Goal: Information Seeking & Learning: Check status

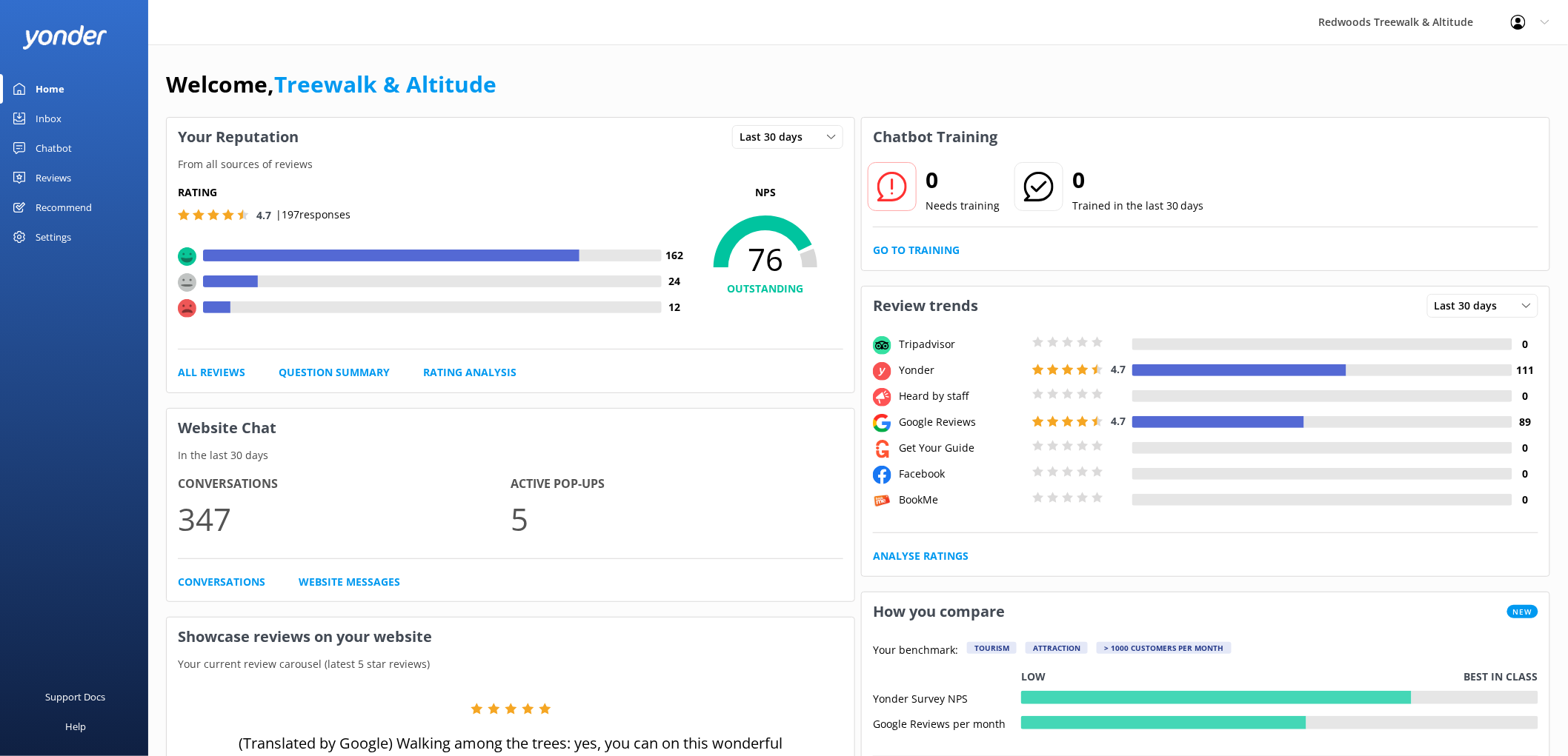
click at [33, 174] on link "Reviews" at bounding box center [74, 177] width 148 height 29
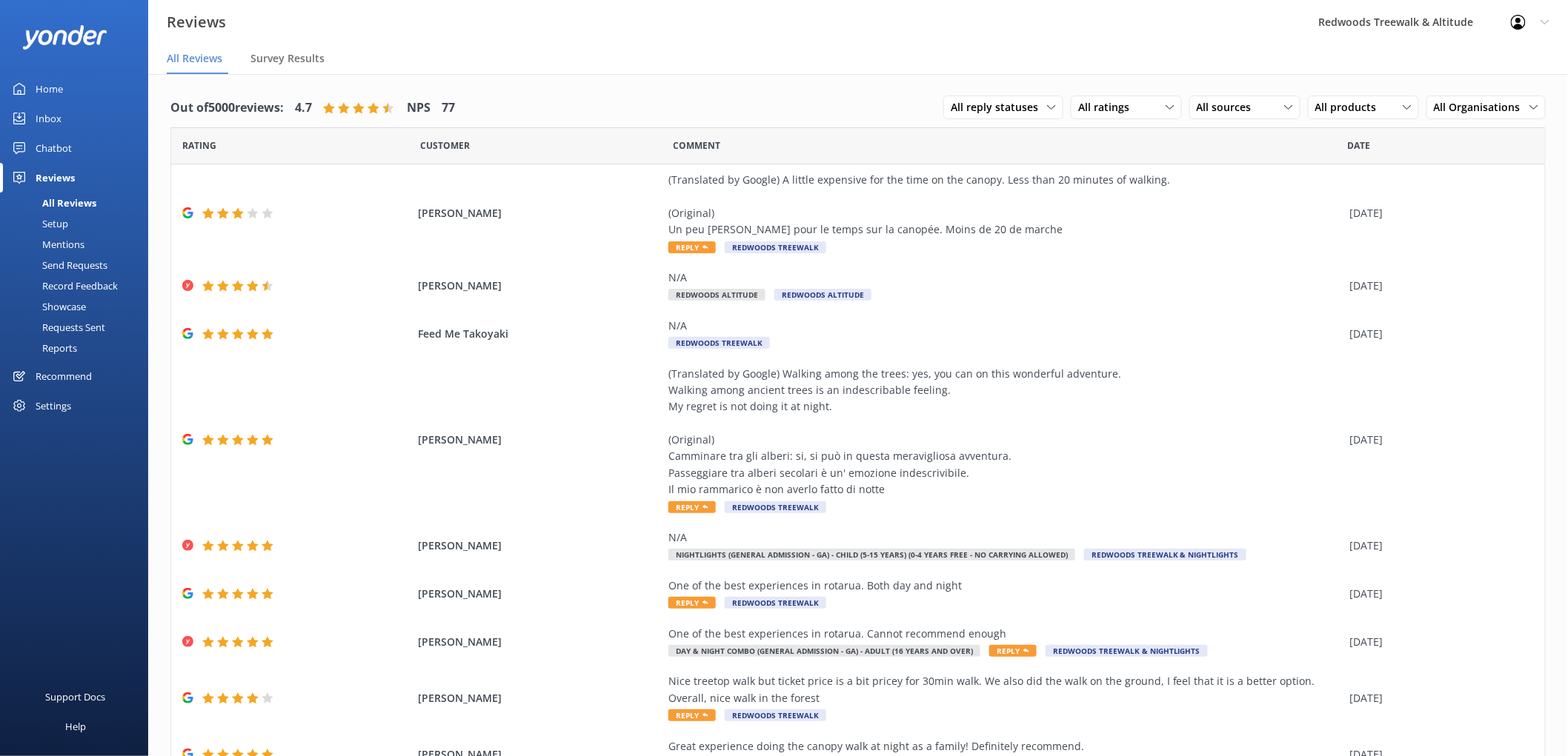
click at [57, 121] on div "Inbox" at bounding box center [48, 118] width 26 height 29
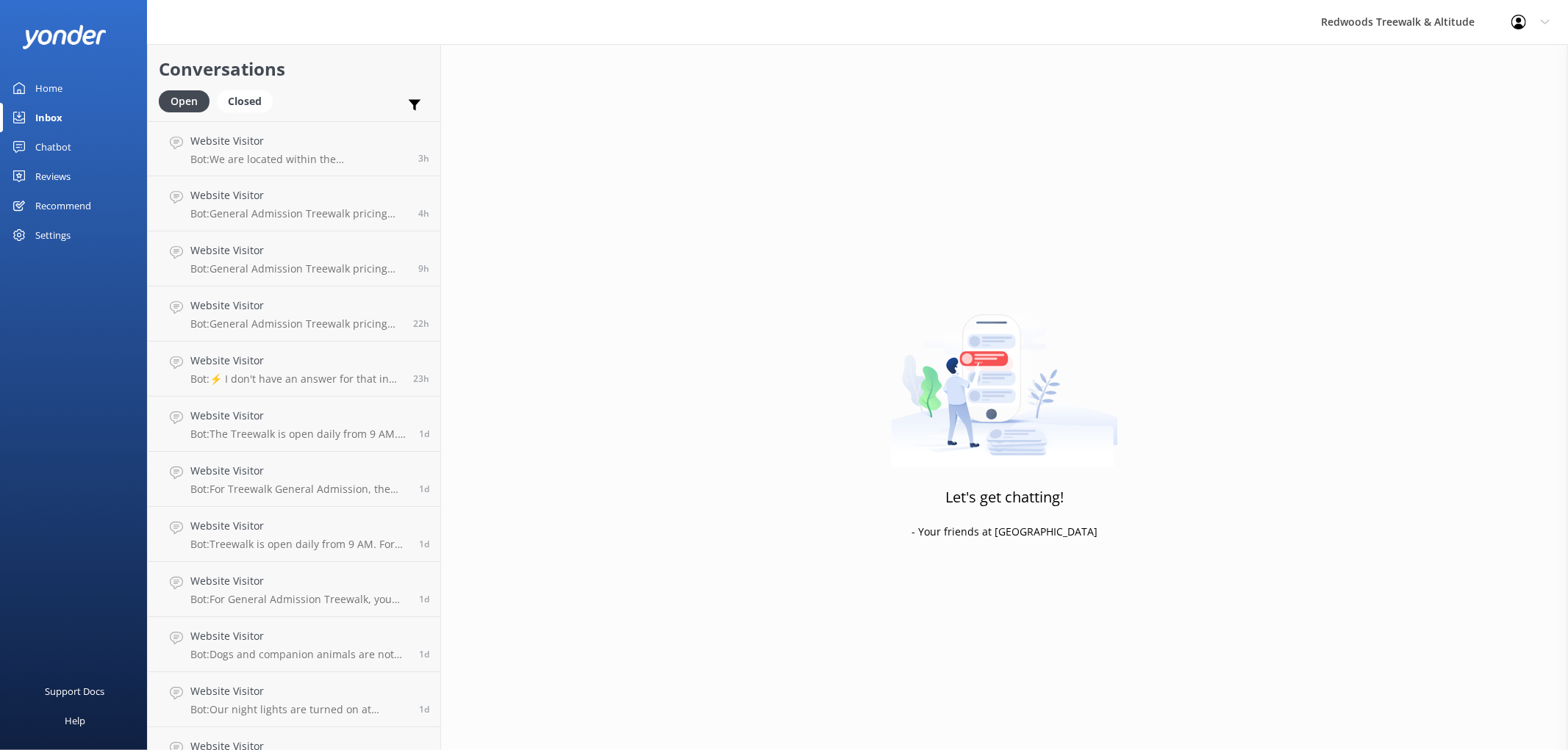
click at [57, 120] on div "Inbox" at bounding box center [49, 117] width 27 height 29
click at [57, 85] on div "Home" at bounding box center [49, 88] width 27 height 29
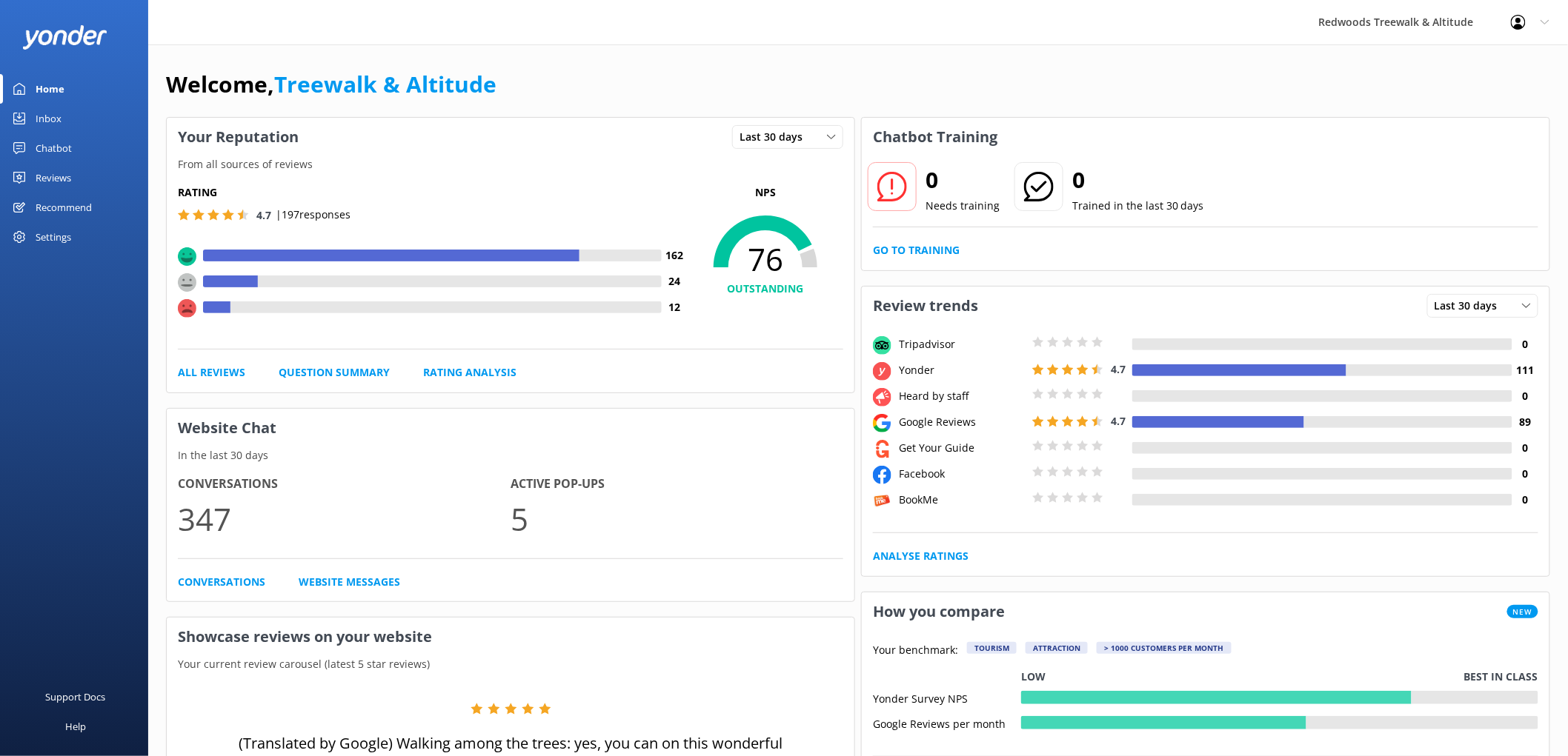
click at [57, 86] on div "Home" at bounding box center [50, 88] width 29 height 29
click at [70, 167] on div "Reviews" at bounding box center [53, 177] width 36 height 29
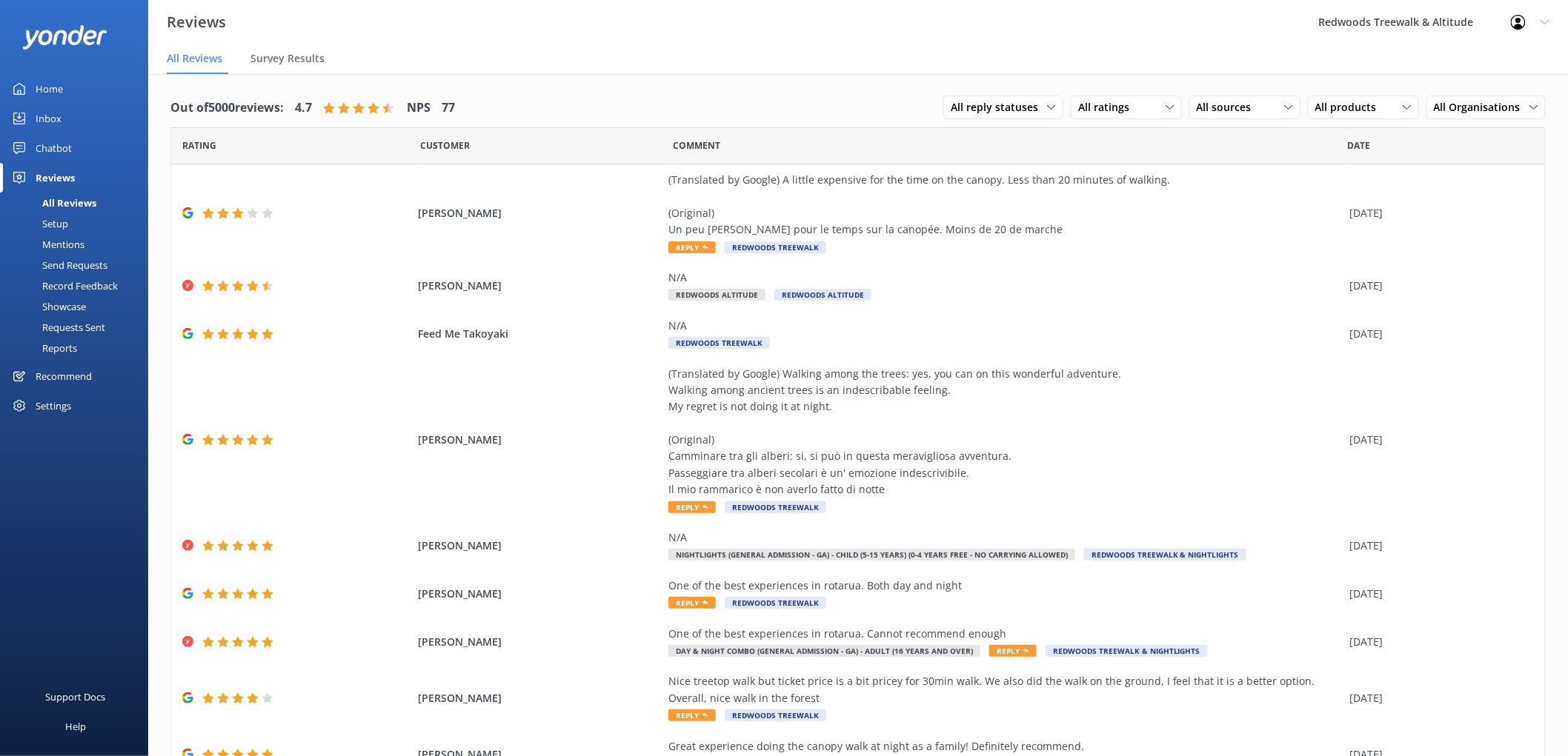
click at [100, 87] on link "Home" at bounding box center [74, 88] width 148 height 29
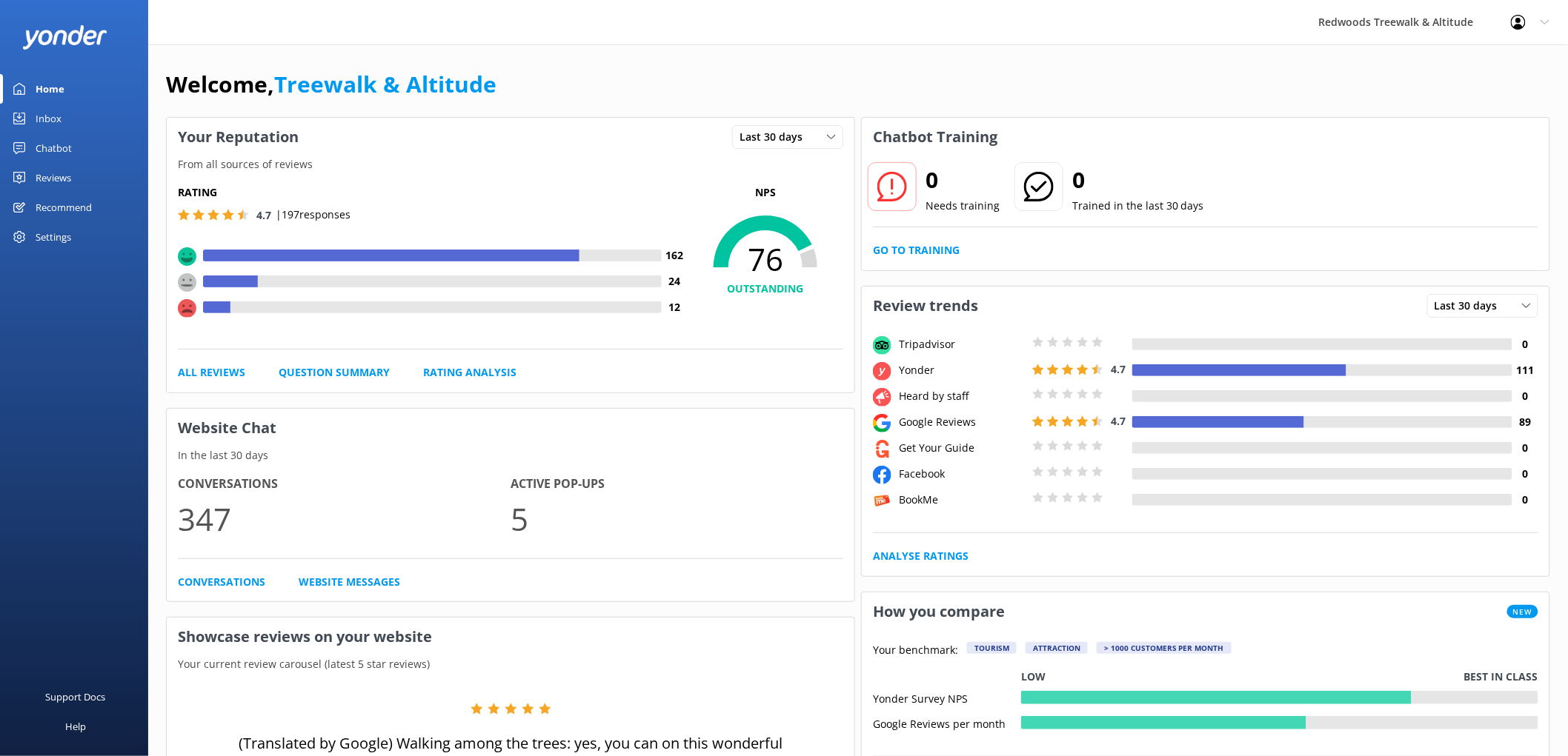
click at [94, 174] on link "Reviews" at bounding box center [74, 177] width 148 height 29
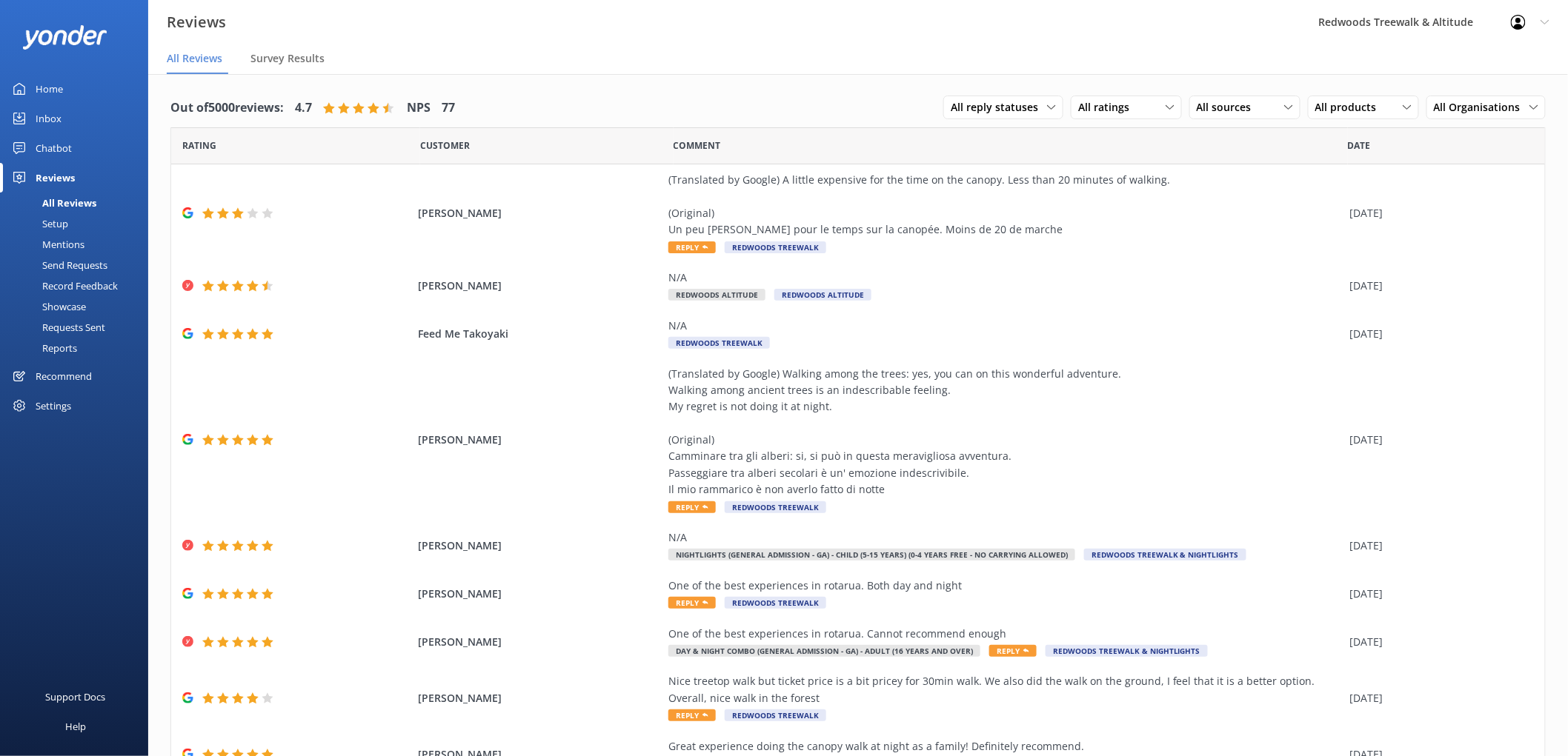
click at [85, 124] on link "Inbox" at bounding box center [74, 118] width 148 height 29
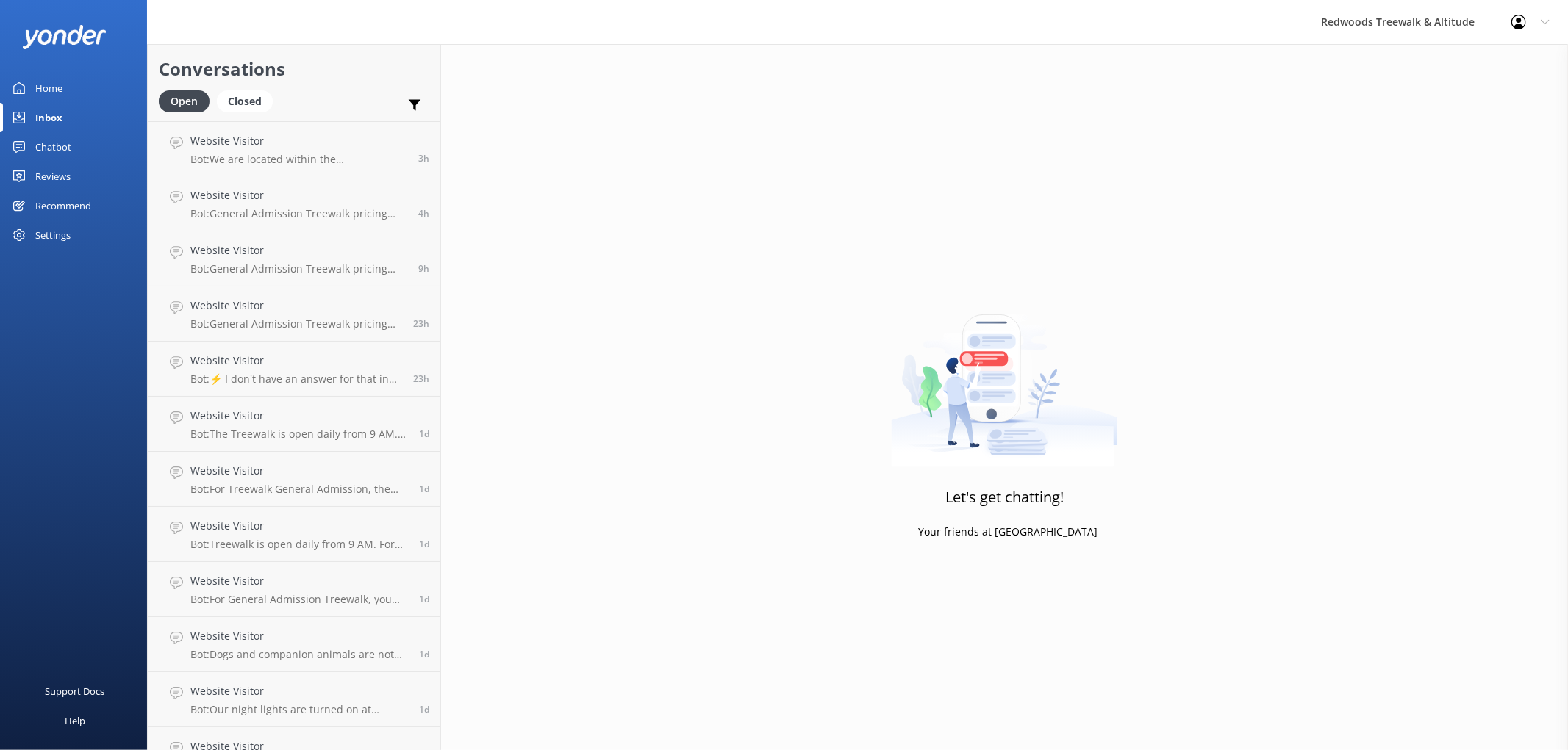
click at [77, 173] on link "Reviews" at bounding box center [73, 176] width 147 height 29
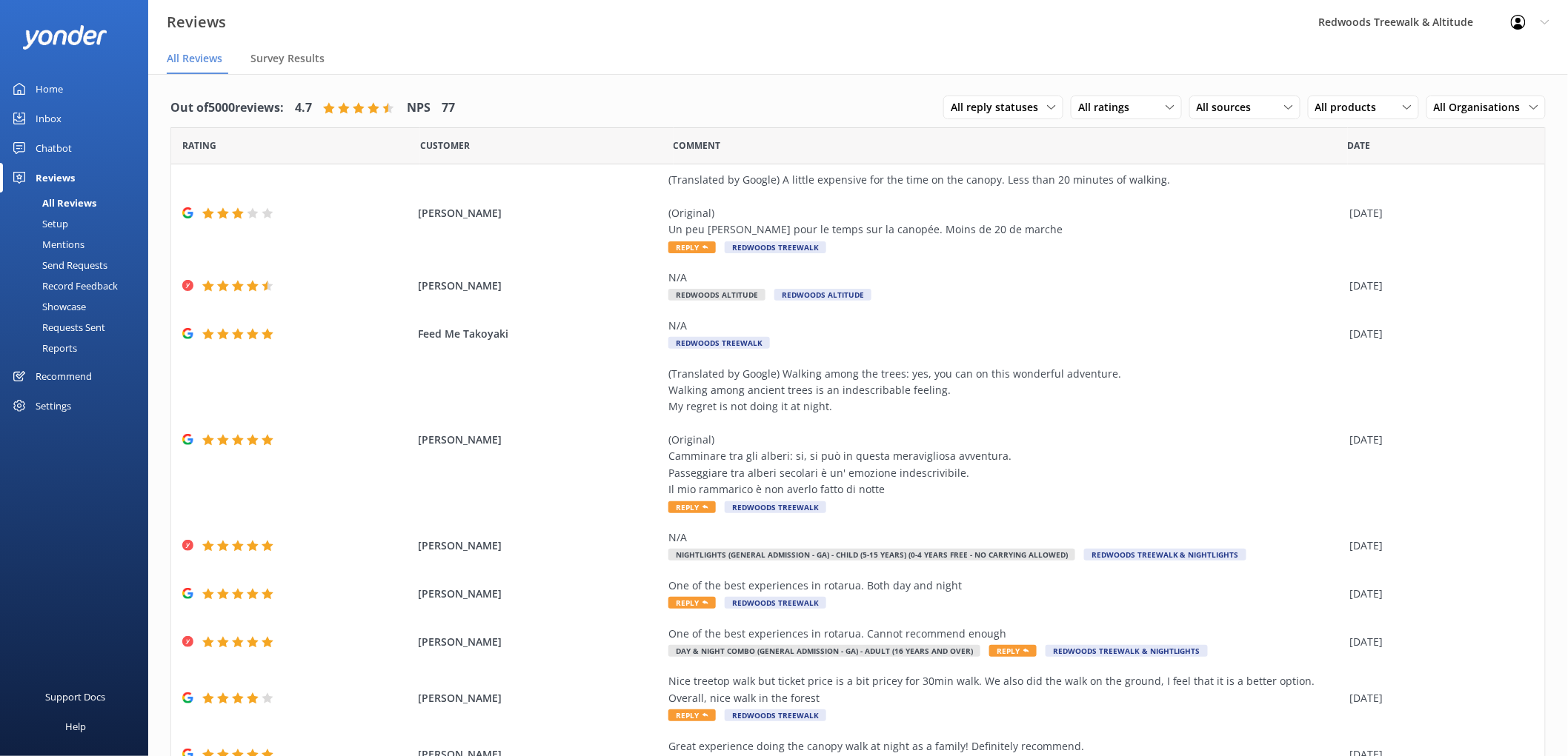
click at [79, 85] on link "Home" at bounding box center [74, 88] width 148 height 29
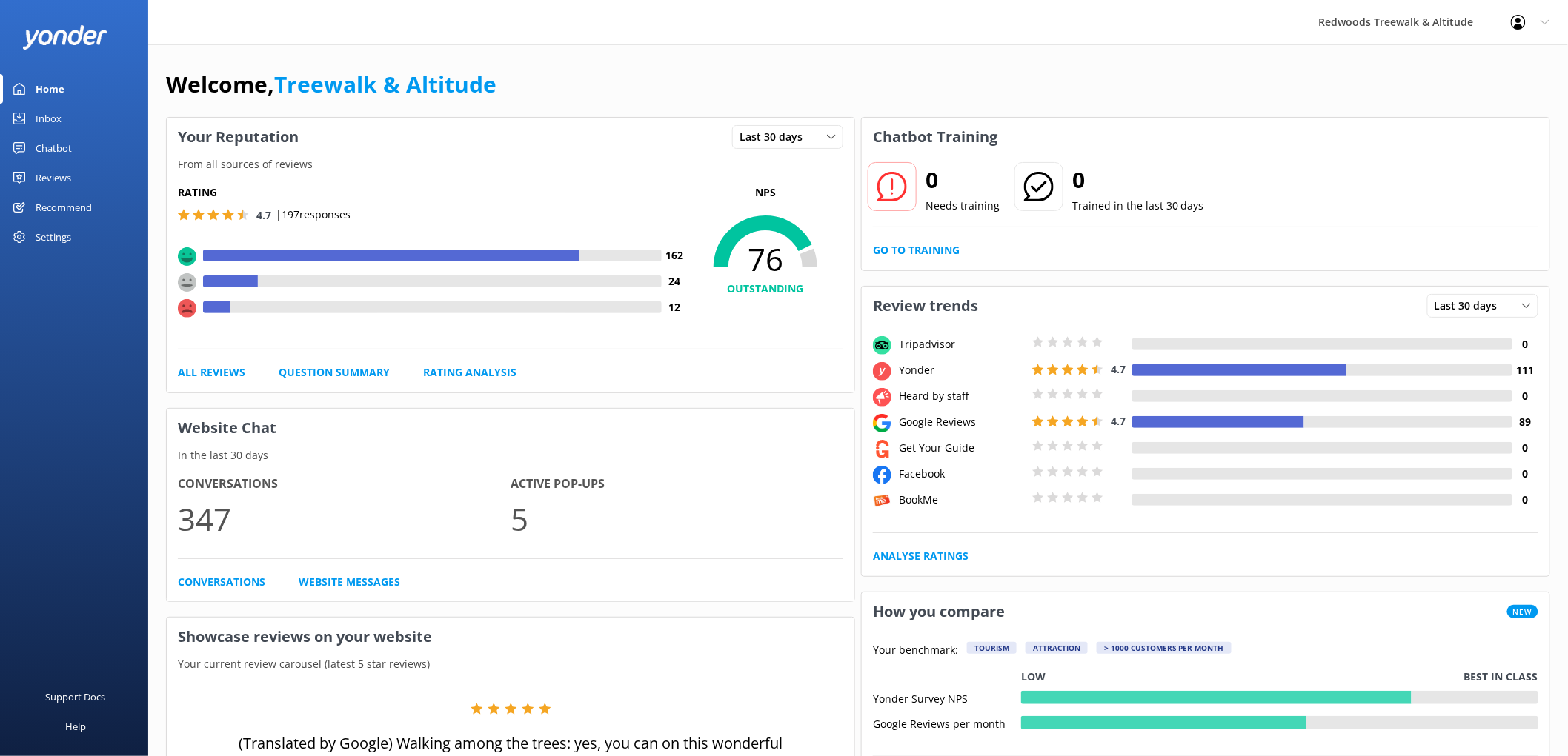
click at [57, 184] on div "Reviews" at bounding box center [53, 177] width 36 height 29
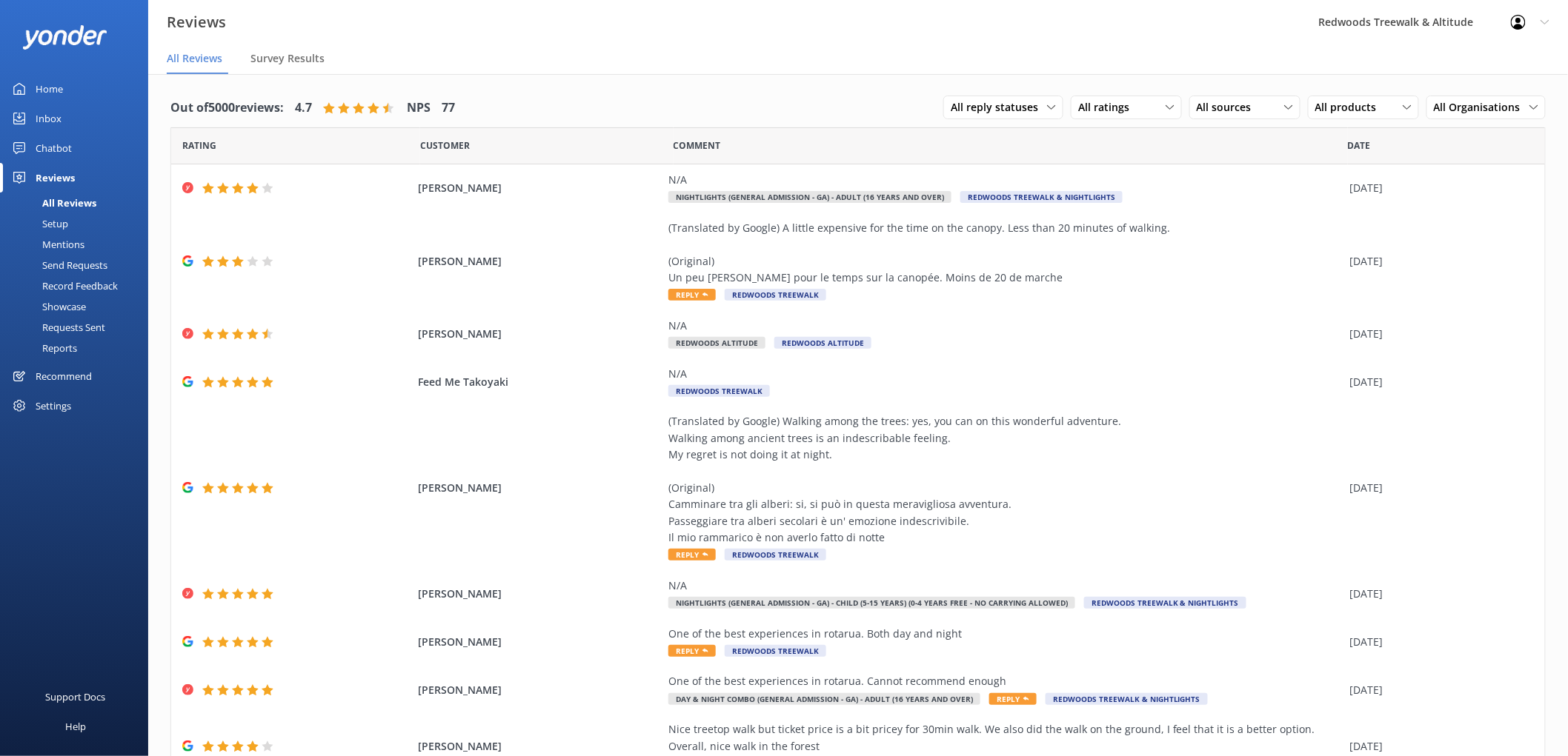
click at [71, 97] on link "Home" at bounding box center [74, 88] width 148 height 29
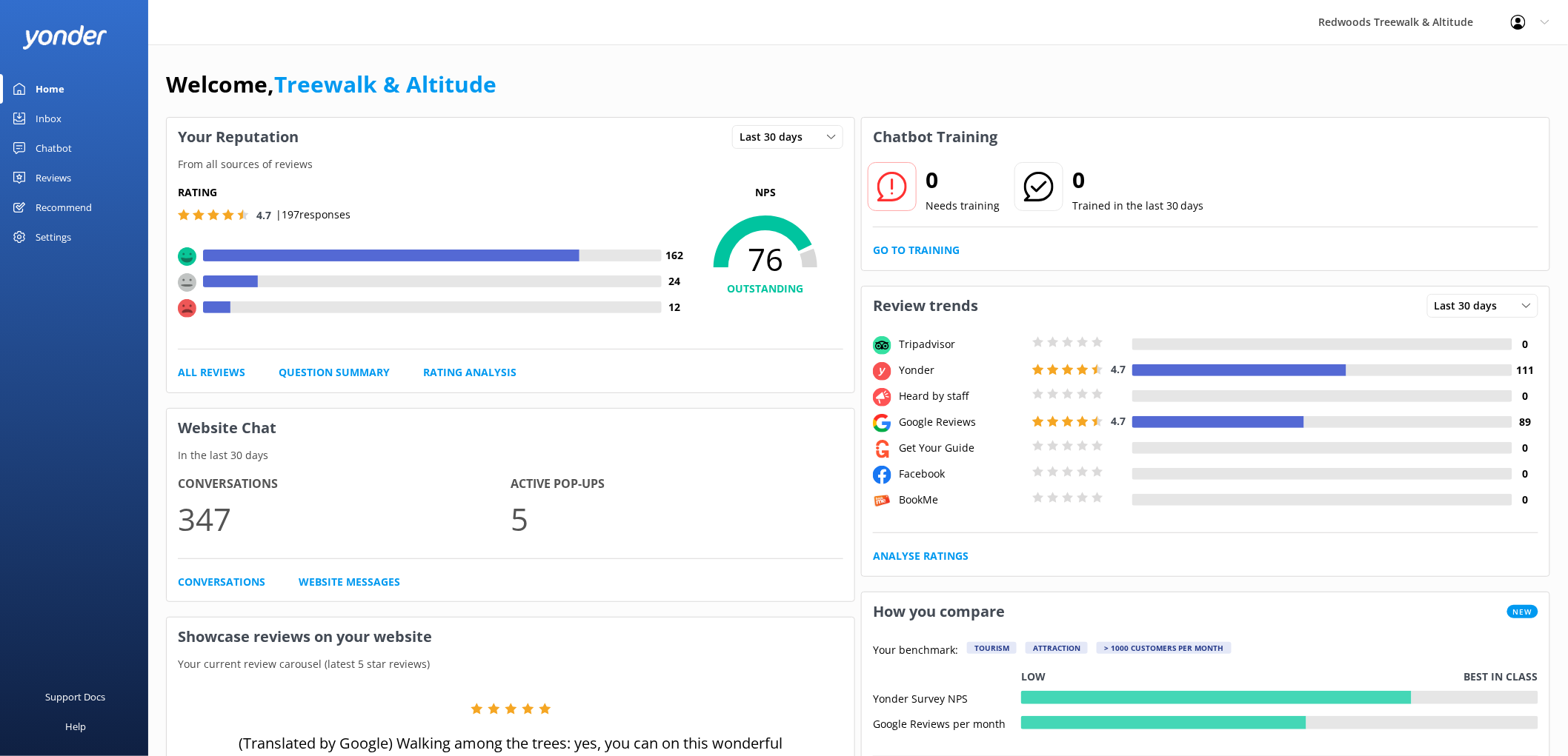
click at [83, 174] on link "Reviews" at bounding box center [74, 177] width 148 height 29
